Goal: Task Accomplishment & Management: Use online tool/utility

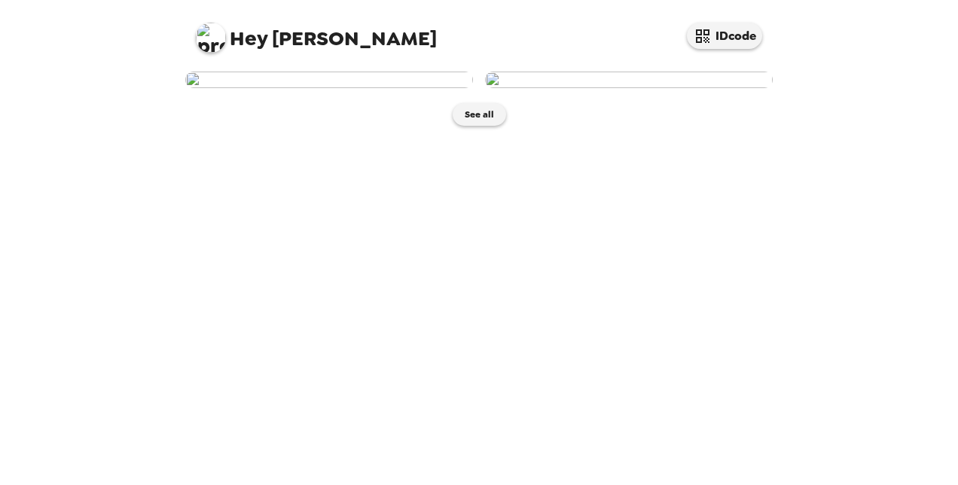
click at [323, 88] on img at bounding box center [329, 80] width 288 height 17
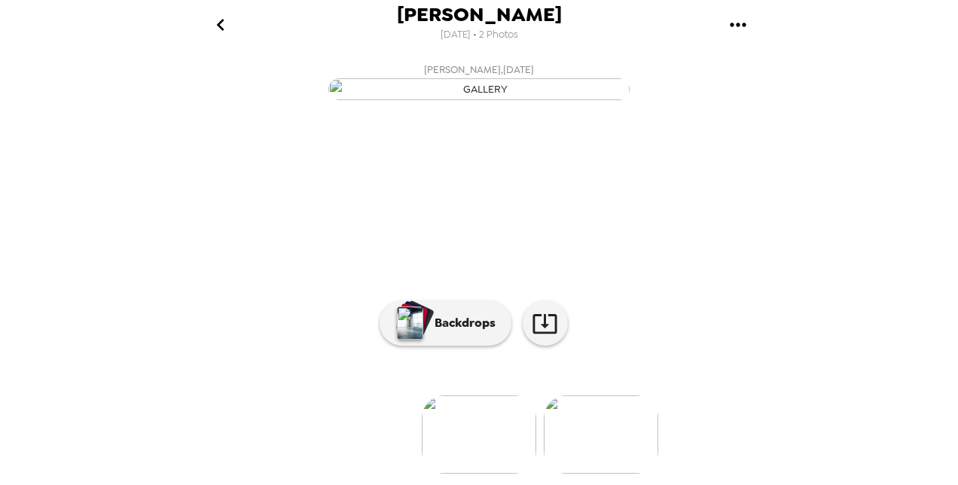
scroll to position [166, 0]
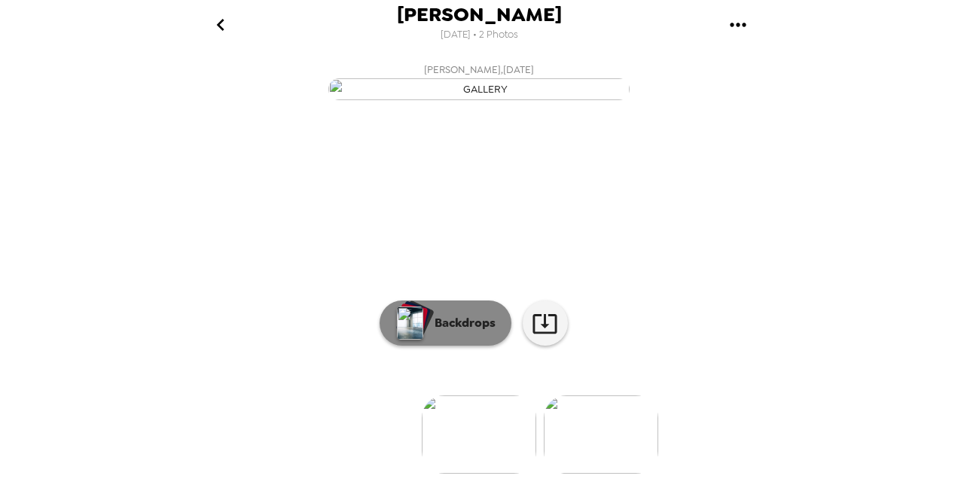
click at [448, 314] on p "Backdrops" at bounding box center [461, 323] width 69 height 18
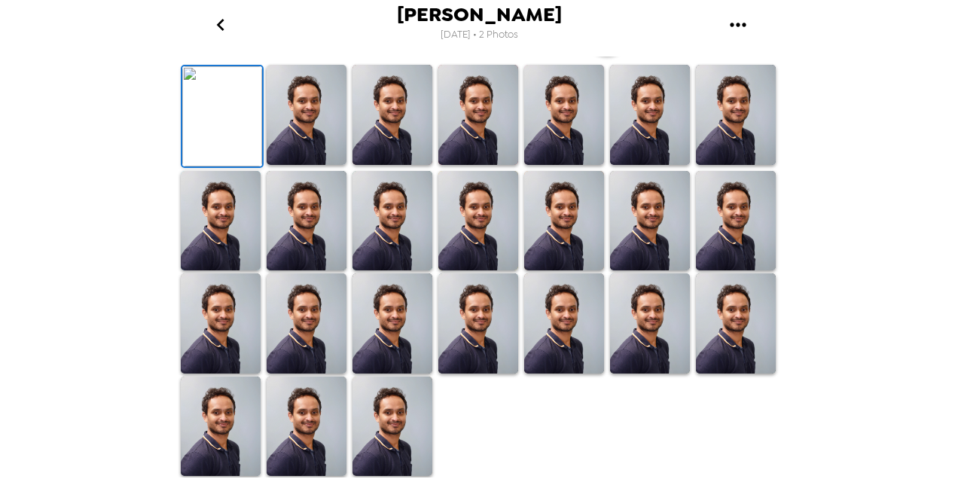
click at [592, 56] on button "button" at bounding box center [606, 33] width 45 height 45
click at [288, 165] on img at bounding box center [307, 115] width 80 height 100
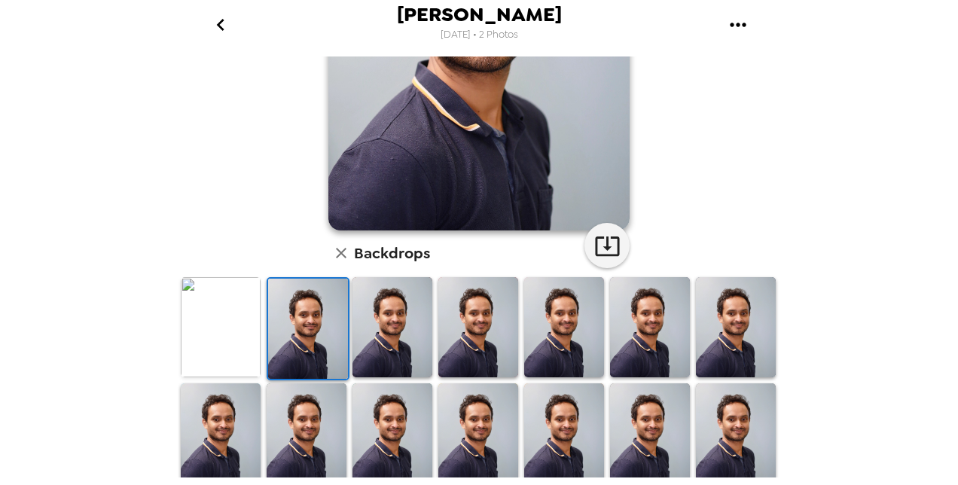
scroll to position [233, 0]
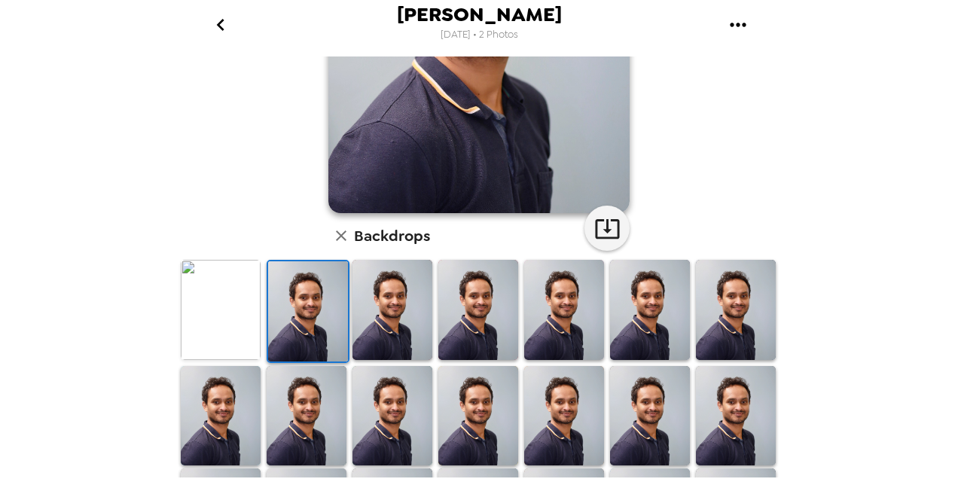
click at [361, 242] on h6 "Backdrops" at bounding box center [392, 236] width 76 height 24
click at [337, 235] on icon "button" at bounding box center [341, 235] width 11 height 11
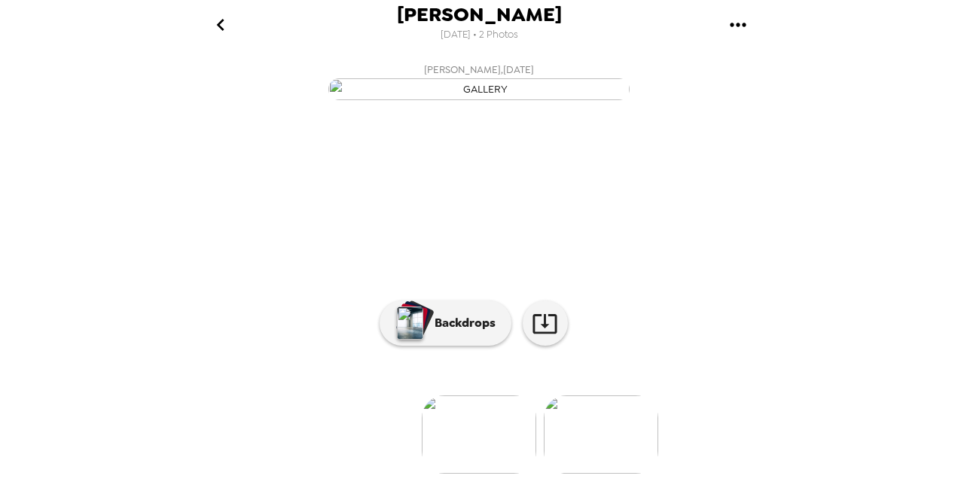
scroll to position [166, 0]
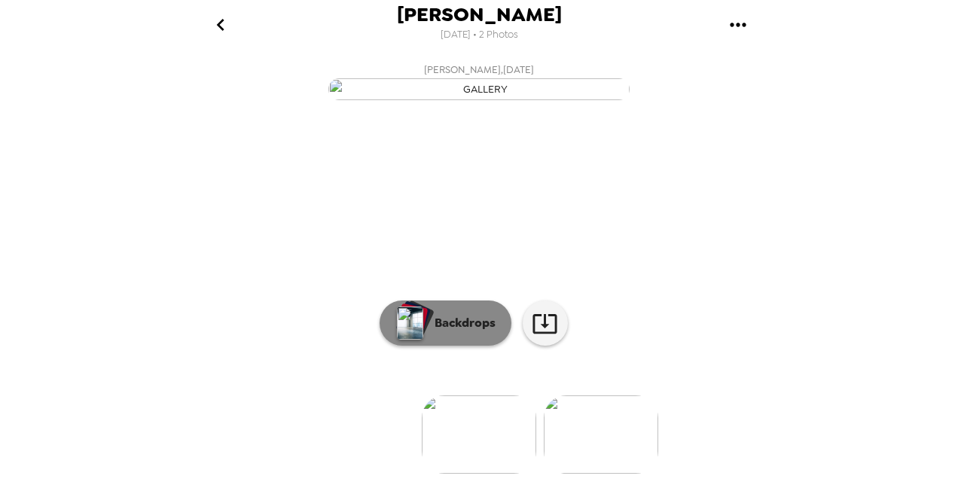
click at [468, 314] on p "Backdrops" at bounding box center [461, 323] width 69 height 18
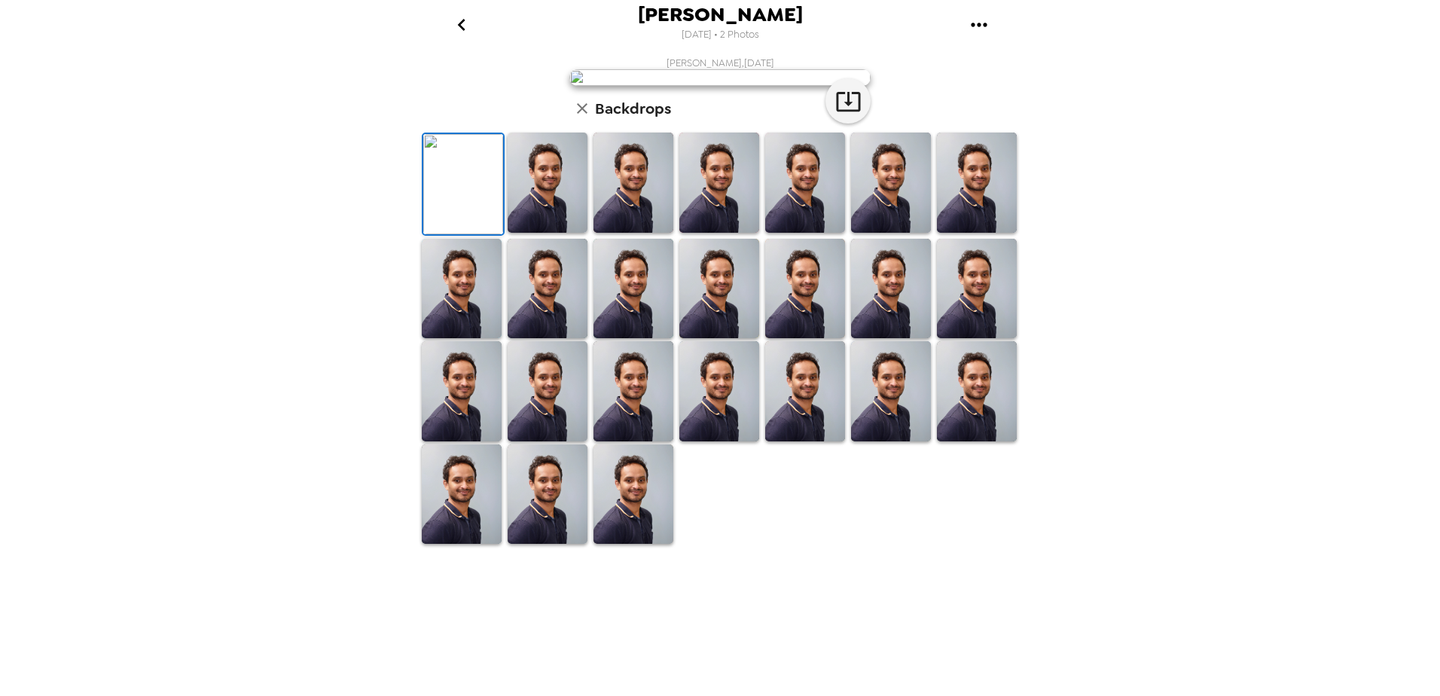
scroll to position [145, 0]
